Goal: Task Accomplishment & Management: Complete application form

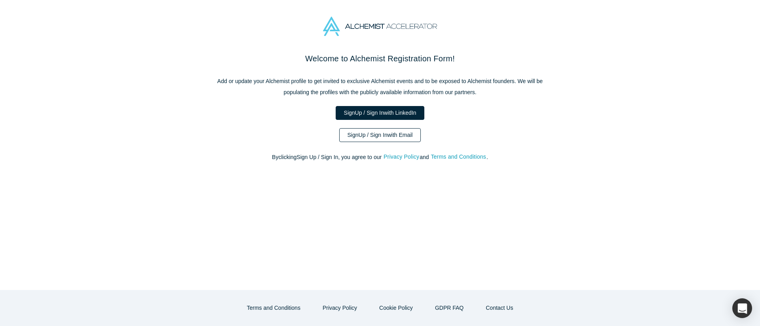
click at [384, 142] on link "Sign Up / Sign In with Email" at bounding box center [380, 135] width 82 height 14
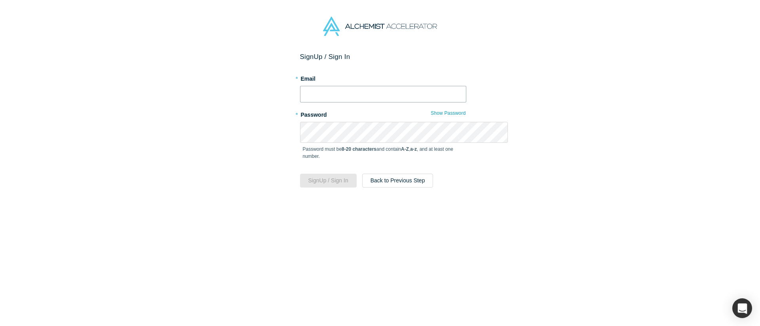
click at [353, 103] on input "text" at bounding box center [383, 94] width 166 height 17
type input "[PERSON_NAME][EMAIL_ADDRESS][DOMAIN_NAME]"
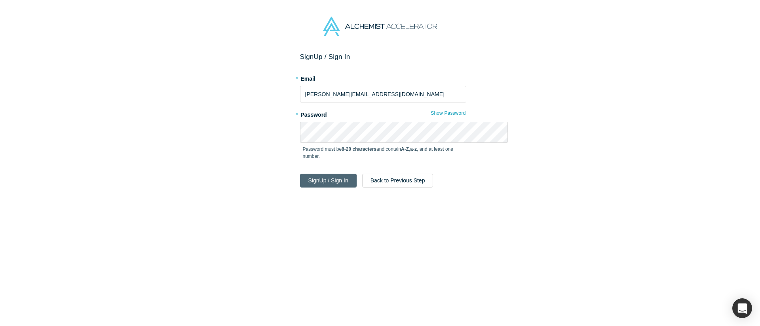
click at [338, 188] on button "Sign Up / Sign In" at bounding box center [328, 181] width 57 height 14
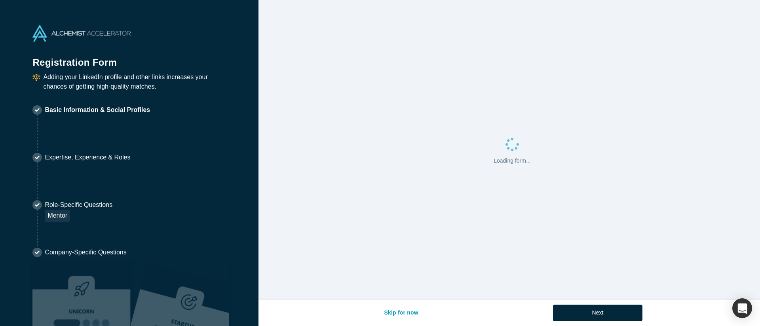
select select "US"
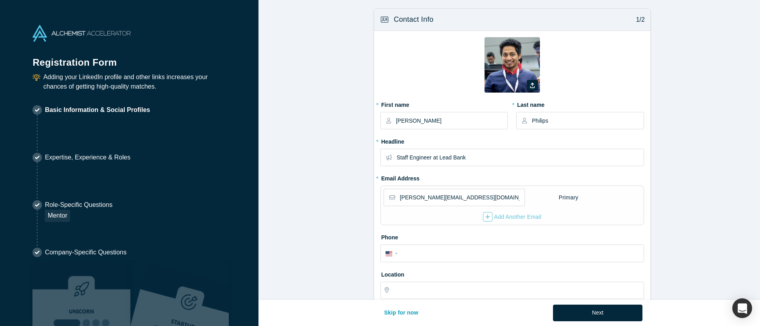
type input "[GEOGRAPHIC_DATA], [GEOGRAPHIC_DATA], [GEOGRAPHIC_DATA]"
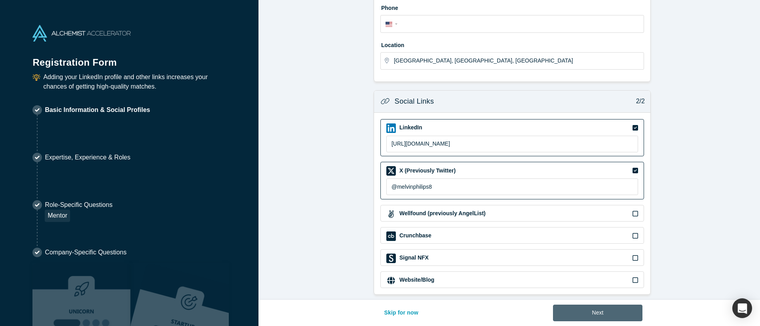
click at [640, 305] on button "Next" at bounding box center [598, 313] width 90 height 17
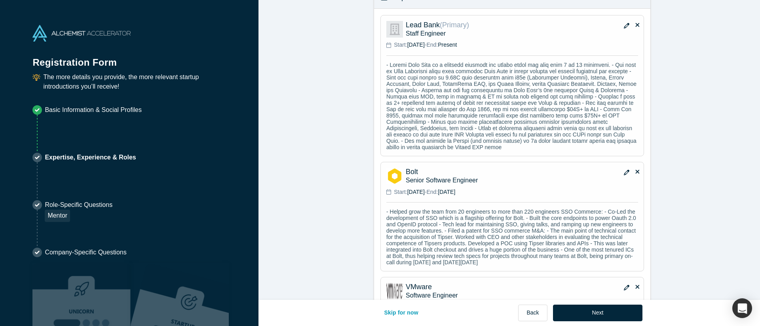
scroll to position [1053, 0]
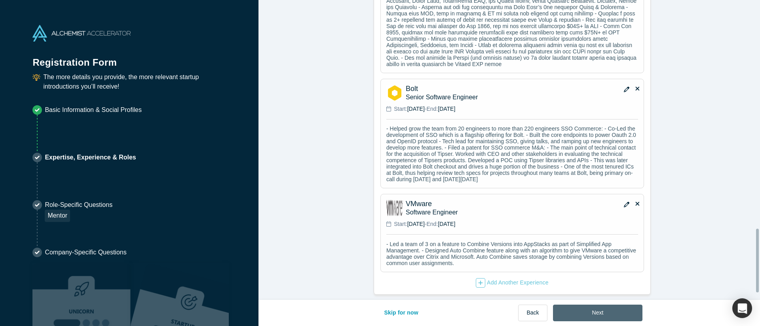
click at [633, 311] on button "Next" at bounding box center [598, 313] width 90 height 17
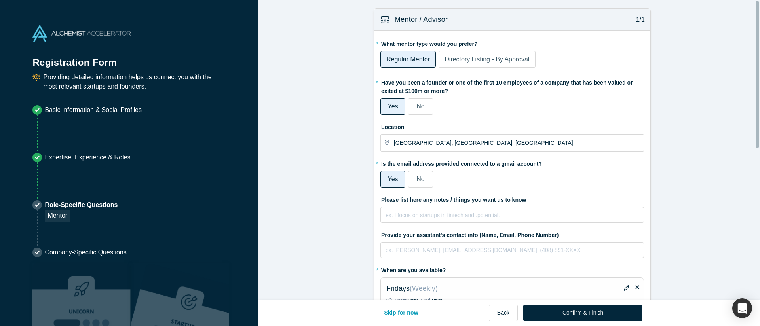
scroll to position [289, 0]
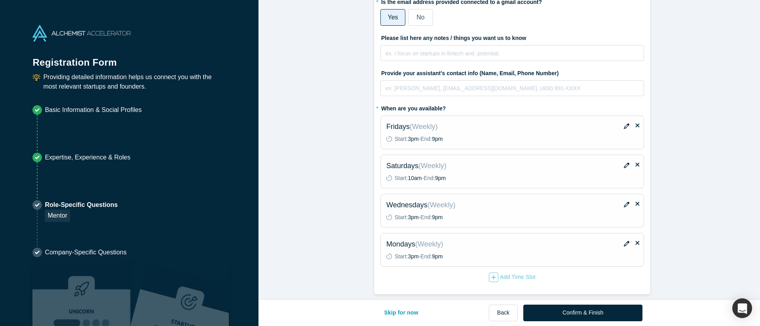
click at [624, 123] on icon "button" at bounding box center [627, 126] width 6 height 6
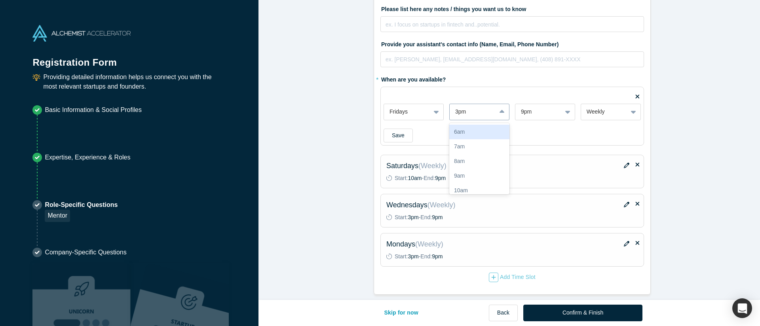
click at [496, 105] on div at bounding box center [502, 112] width 13 height 14
click at [480, 110] on div "12pm" at bounding box center [479, 117] width 60 height 15
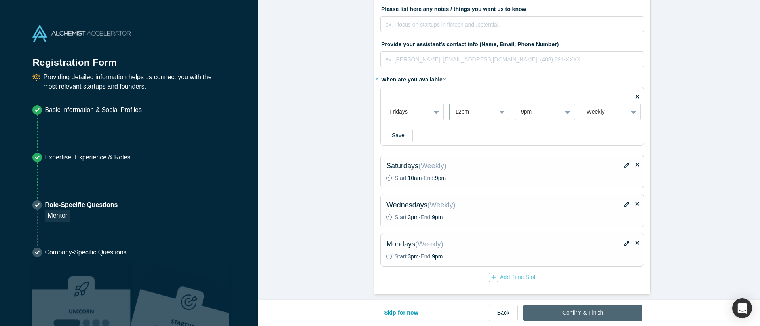
click at [595, 305] on button "Confirm & Finish" at bounding box center [582, 313] width 119 height 17
